Goal: Transaction & Acquisition: Purchase product/service

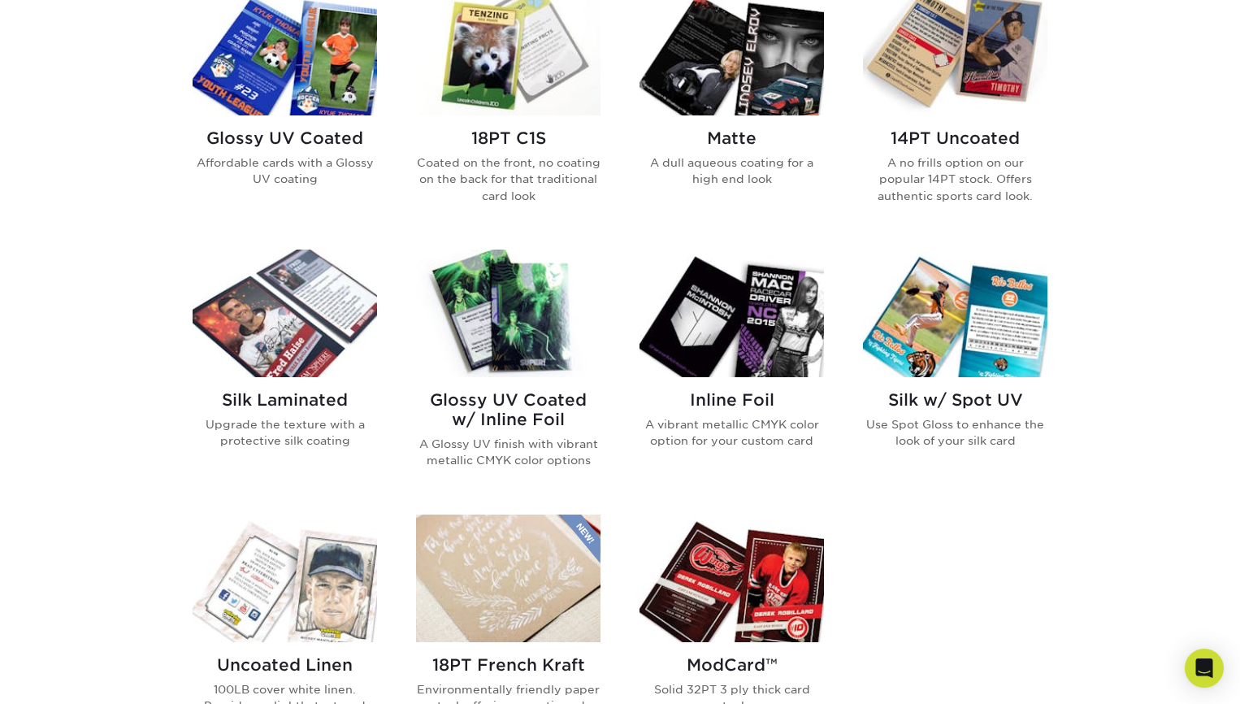
scroll to position [828, 0]
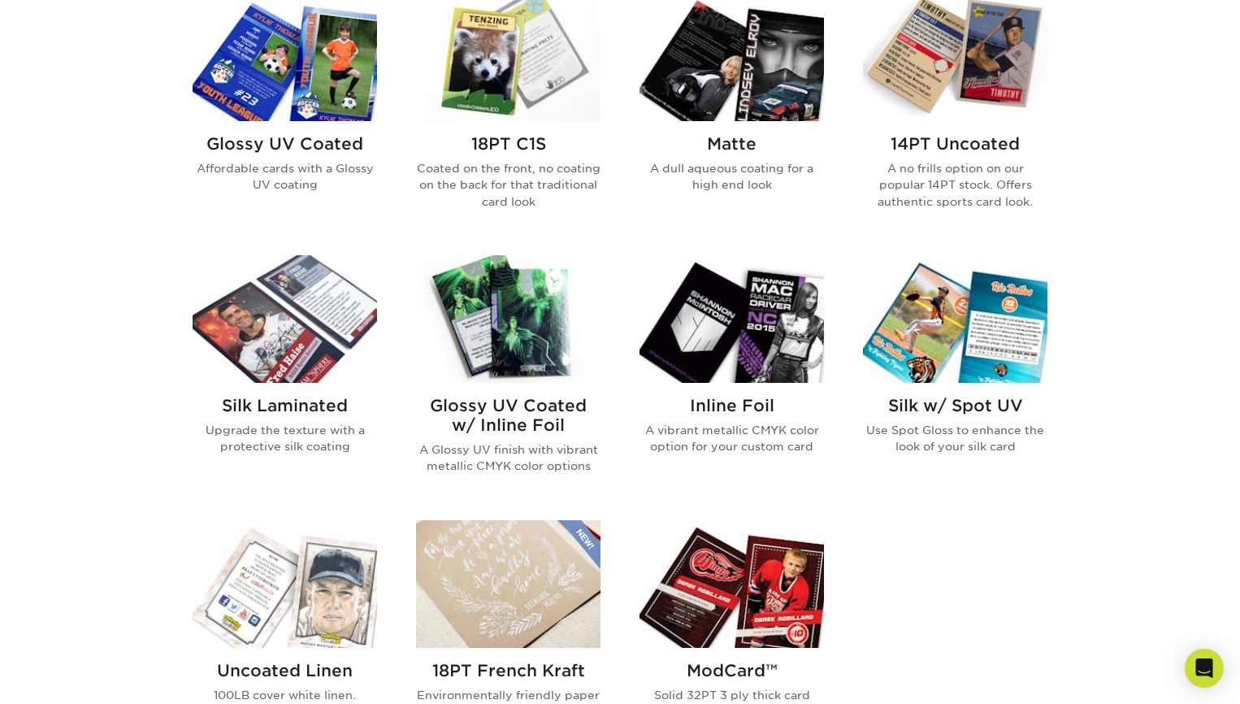
click at [290, 154] on h2 "Glossy UV Coated" at bounding box center [285, 143] width 184 height 19
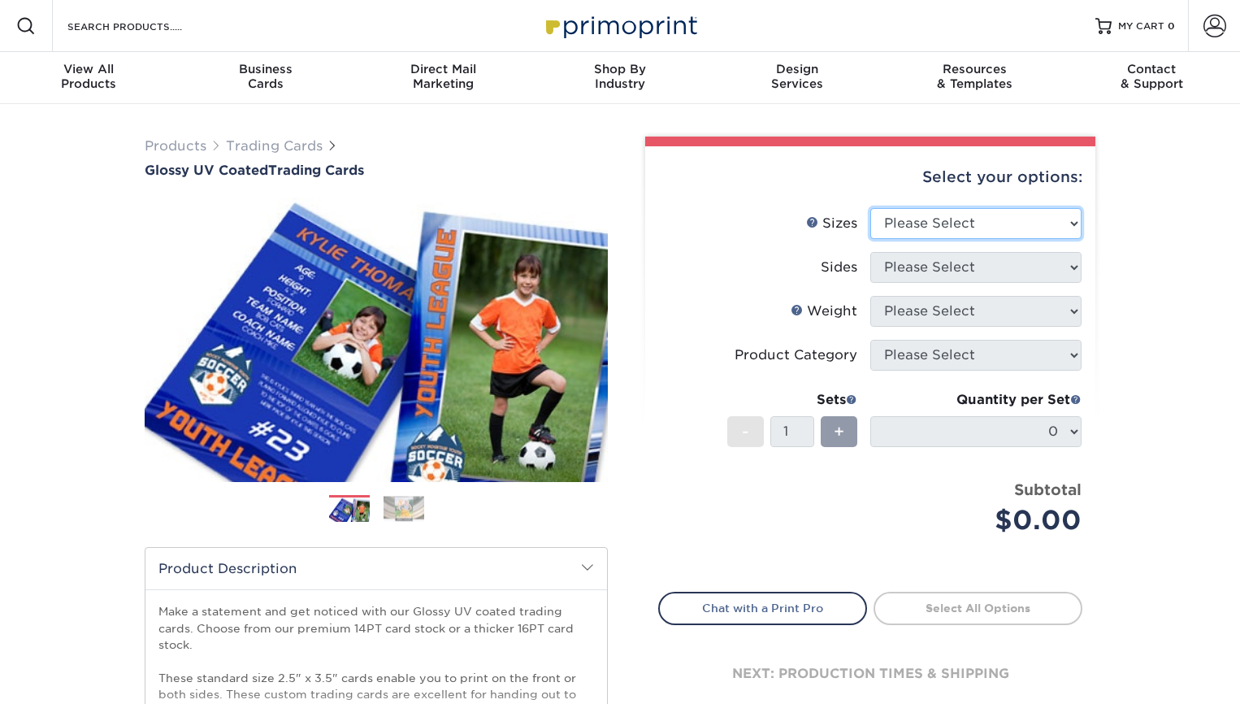
click at [1029, 239] on select "Please Select 2.5" x 3.5"" at bounding box center [975, 223] width 211 height 31
select select "2.50x3.50"
click at [872, 239] on select "Please Select 2.5" x 3.5"" at bounding box center [975, 223] width 211 height 31
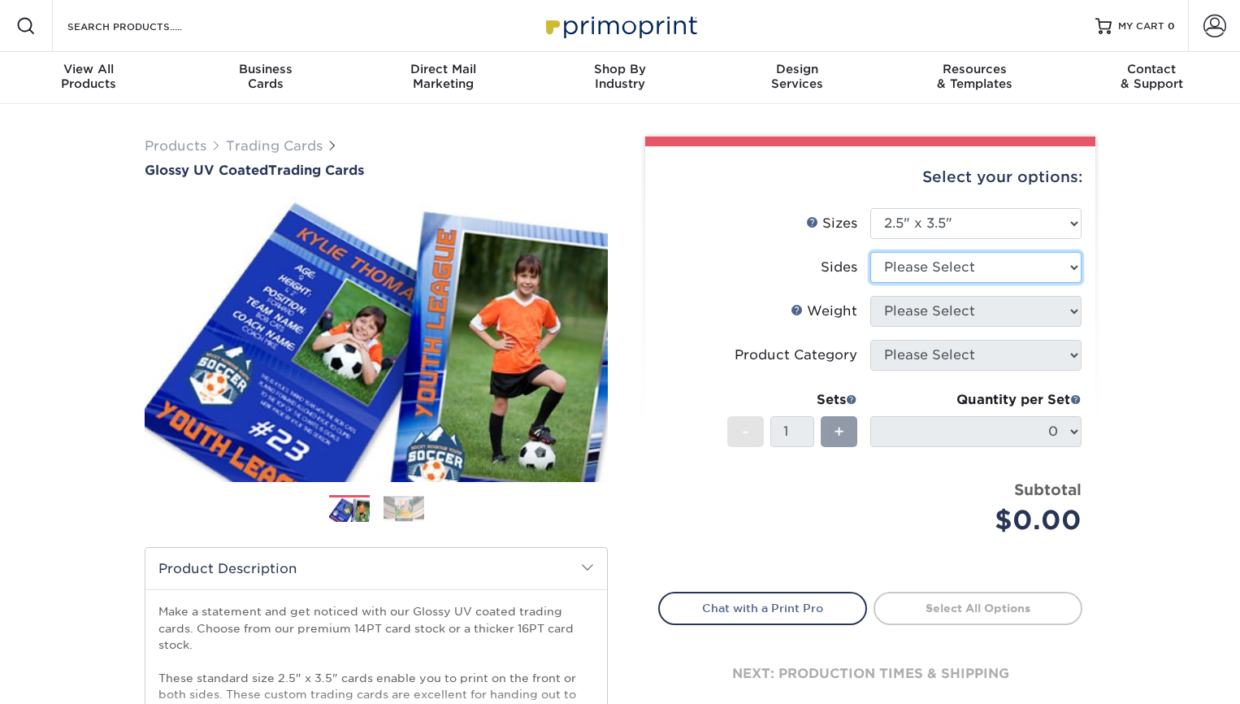
click at [1044, 283] on select "Please Select Print Both Sides Print Front Only" at bounding box center [975, 267] width 211 height 31
select select "13abbda7-1d64-4f25-8bb2-c179b224825d"
click at [872, 283] on select "Please Select Print Both Sides Print Front Only" at bounding box center [975, 267] width 211 height 31
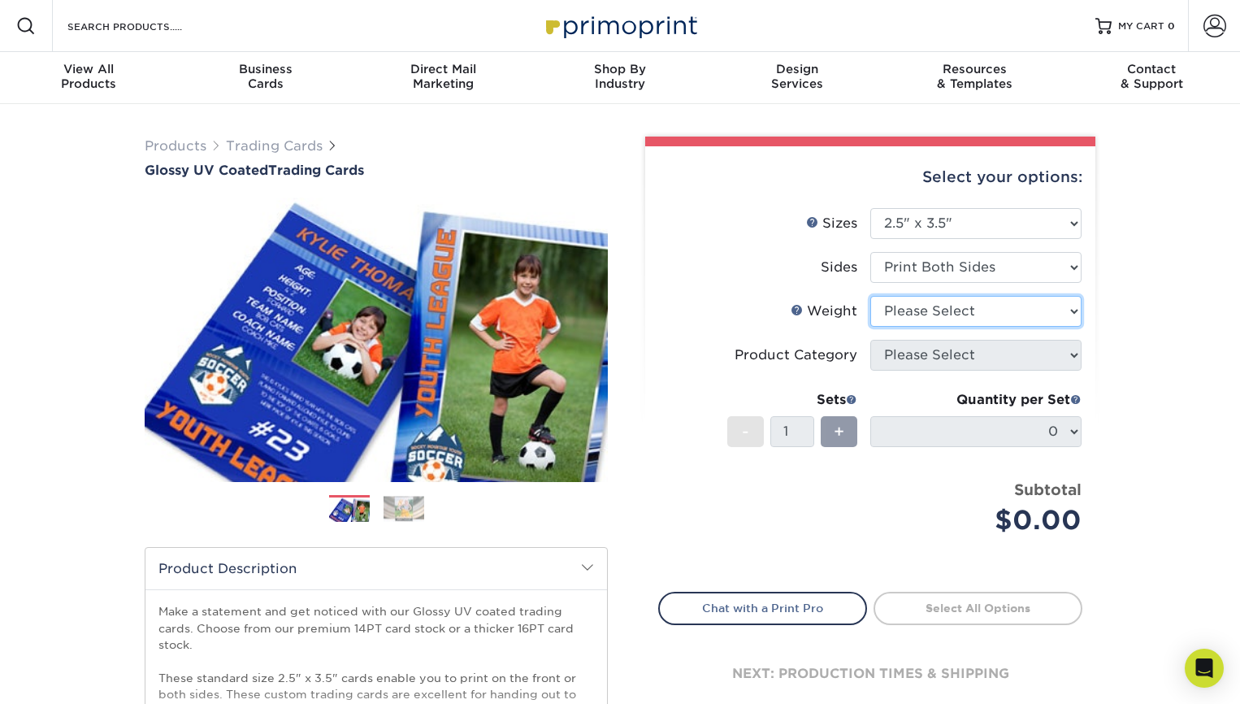
click at [1055, 327] on select "Please Select 16PT 14PT 18PT C1S" at bounding box center [975, 311] width 211 height 31
select select "16PT"
click at [872, 327] on select "Please Select 16PT 14PT 18PT C1S" at bounding box center [975, 311] width 211 height 31
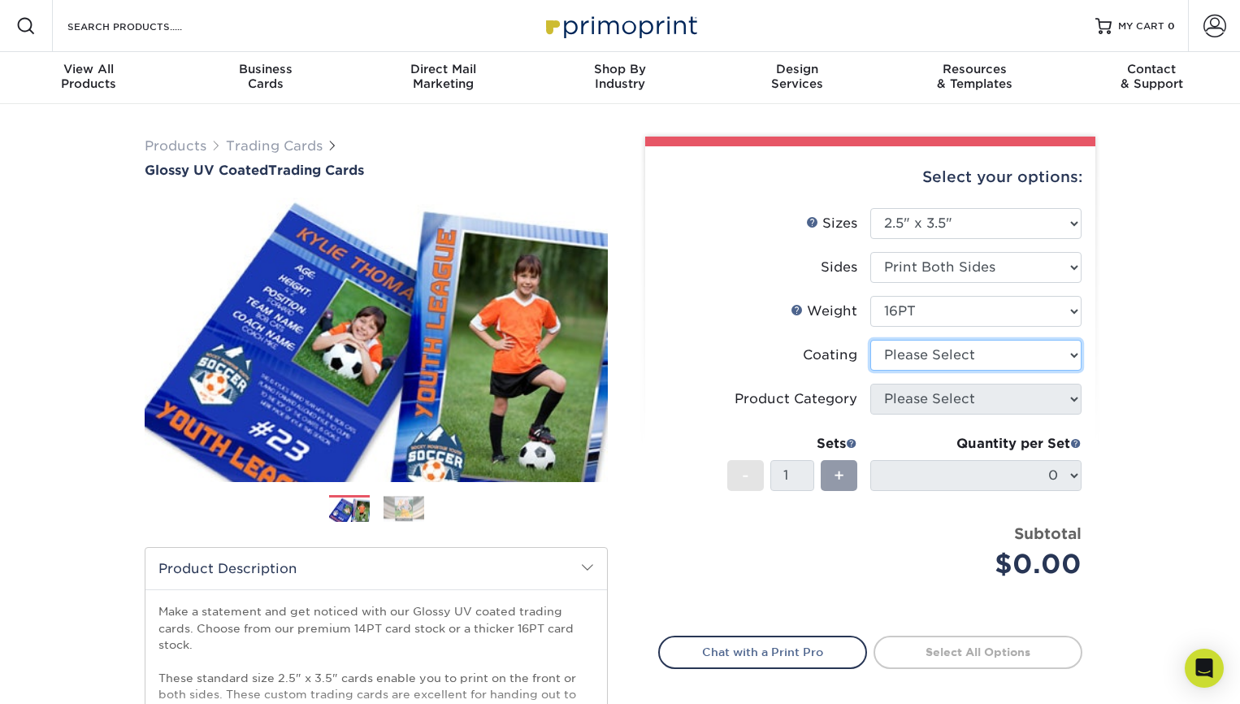
click at [1013, 370] on select at bounding box center [975, 355] width 211 height 31
click at [872, 370] on select at bounding box center [975, 355] width 211 height 31
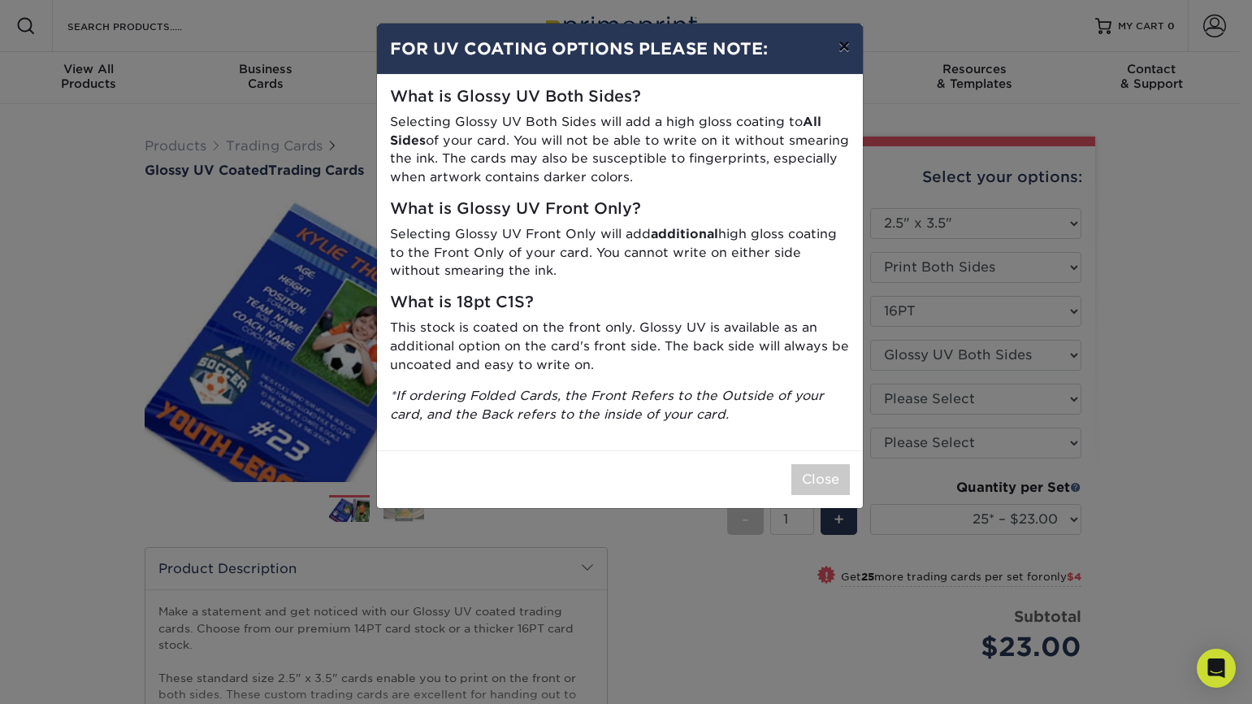
click at [835, 51] on button "×" at bounding box center [843, 46] width 37 height 45
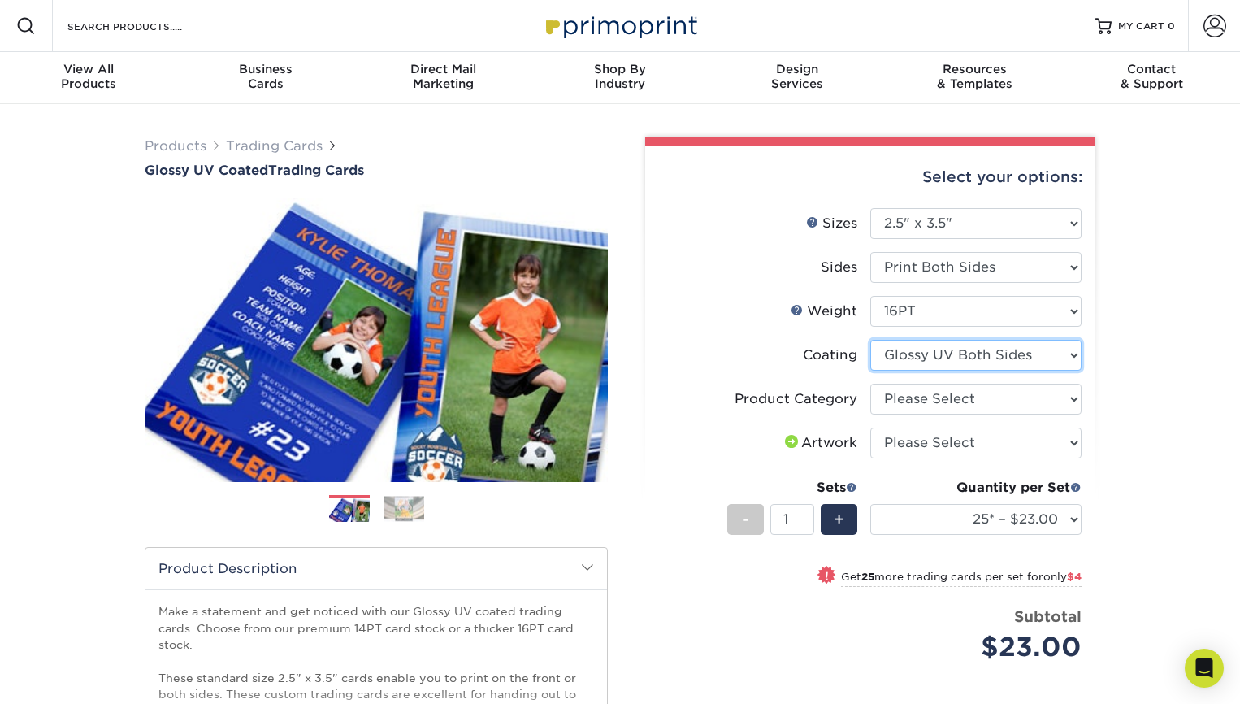
click at [1059, 370] on select at bounding box center [975, 355] width 211 height 31
select select "-1"
click at [872, 370] on select at bounding box center [975, 355] width 211 height 31
select select
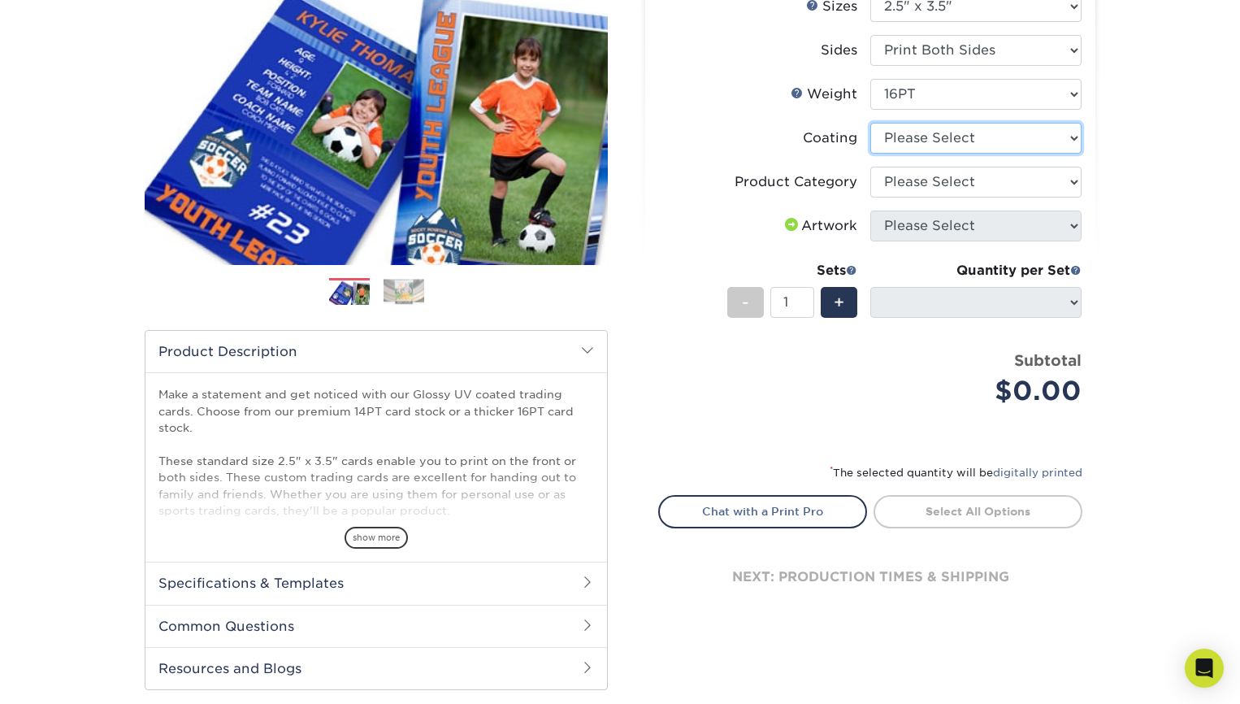
scroll to position [291, 0]
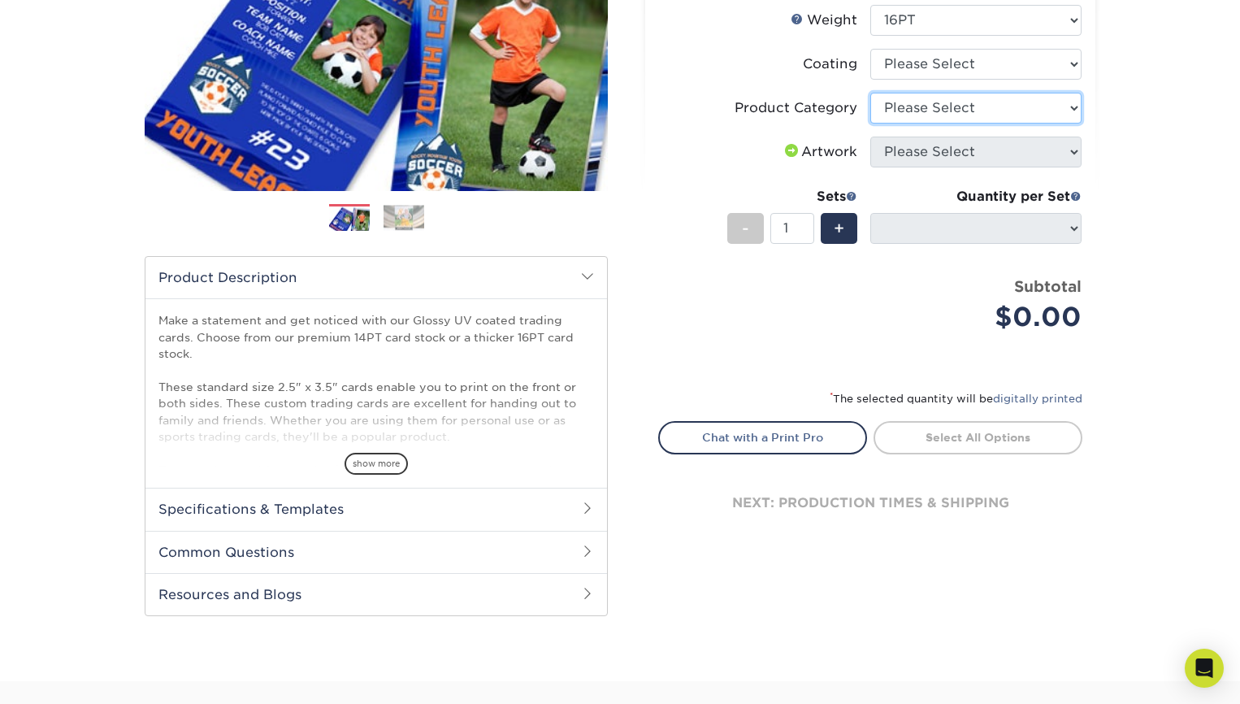
click at [1064, 123] on select "Please Select Trading Cards" at bounding box center [975, 108] width 211 height 31
select select "c2f9bce9-36c2-409d-b101-c29d9d031e18"
click at [872, 123] on select "Please Select Trading Cards" at bounding box center [975, 108] width 211 height 31
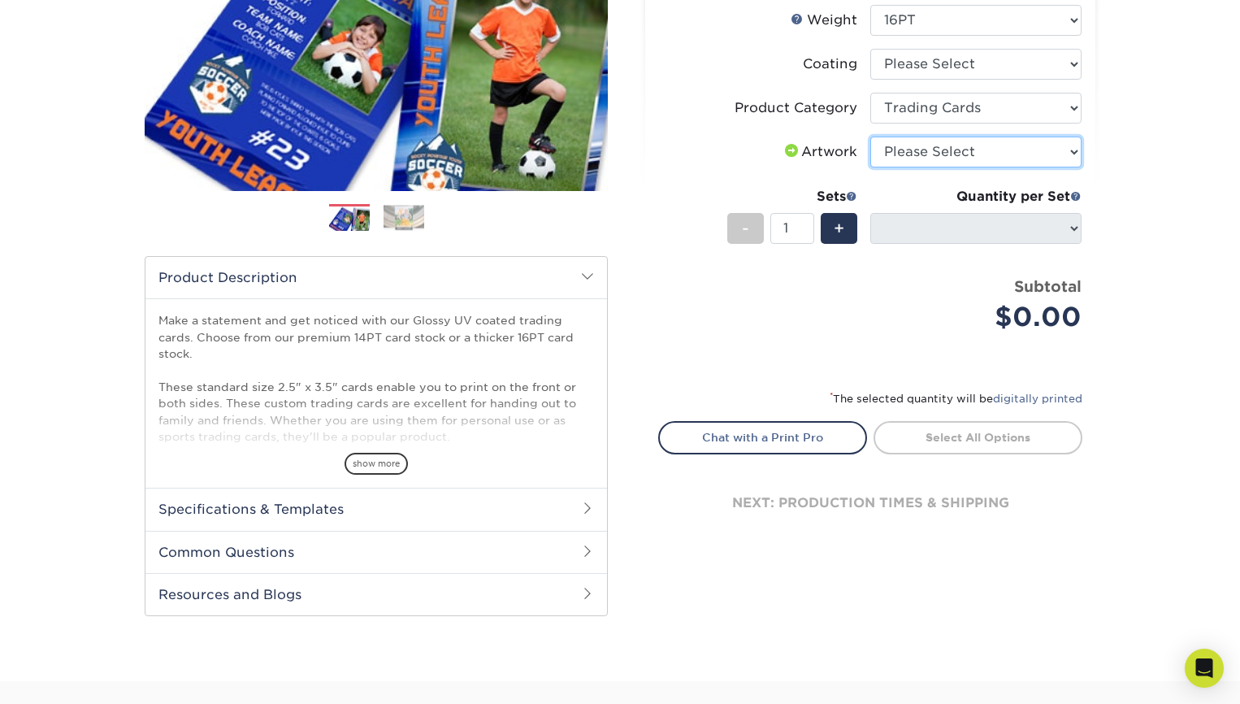
click at [1072, 167] on select "Please Select I will upload files I need a design - $100" at bounding box center [975, 151] width 211 height 31
select select "upload"
click at [872, 167] on select "Please Select I will upload files I need a design - $100" at bounding box center [975, 151] width 211 height 31
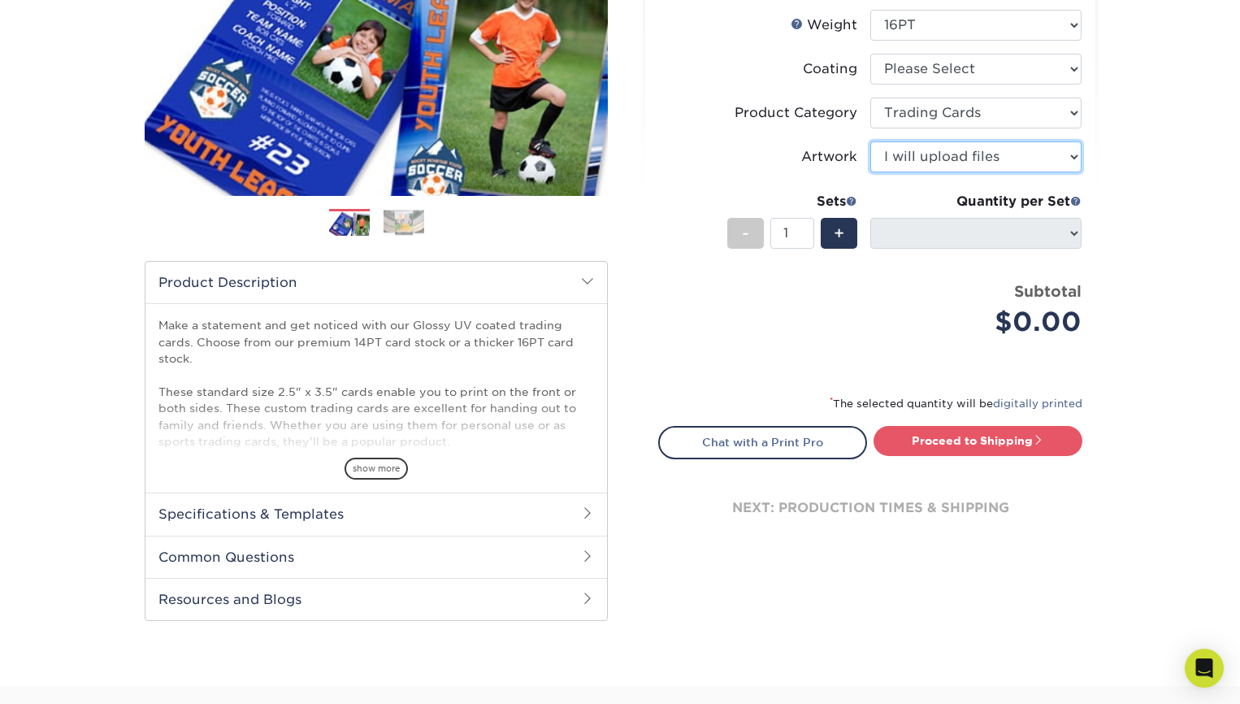
scroll to position [0, 0]
